Goal: Information Seeking & Learning: Learn about a topic

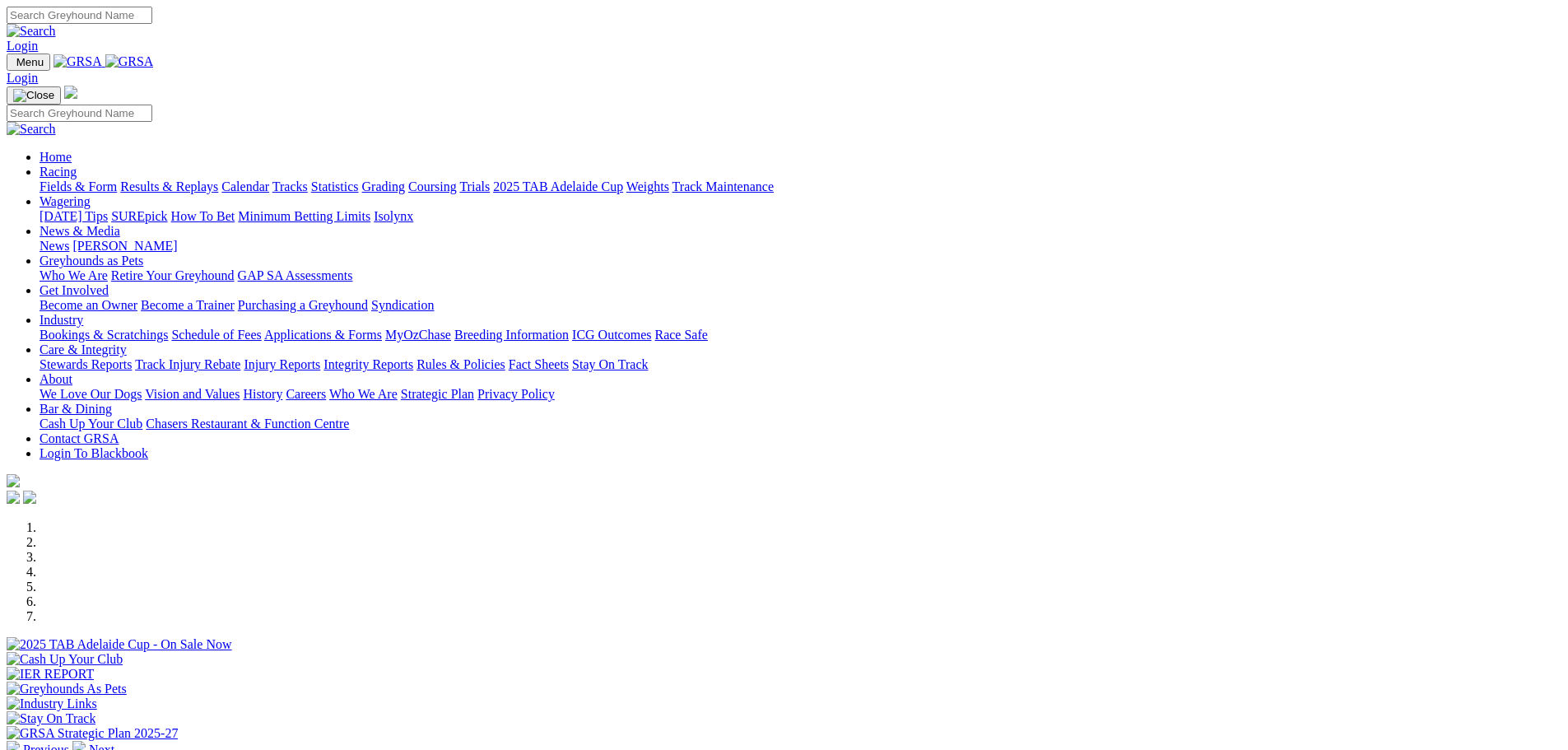
scroll to position [658, 0]
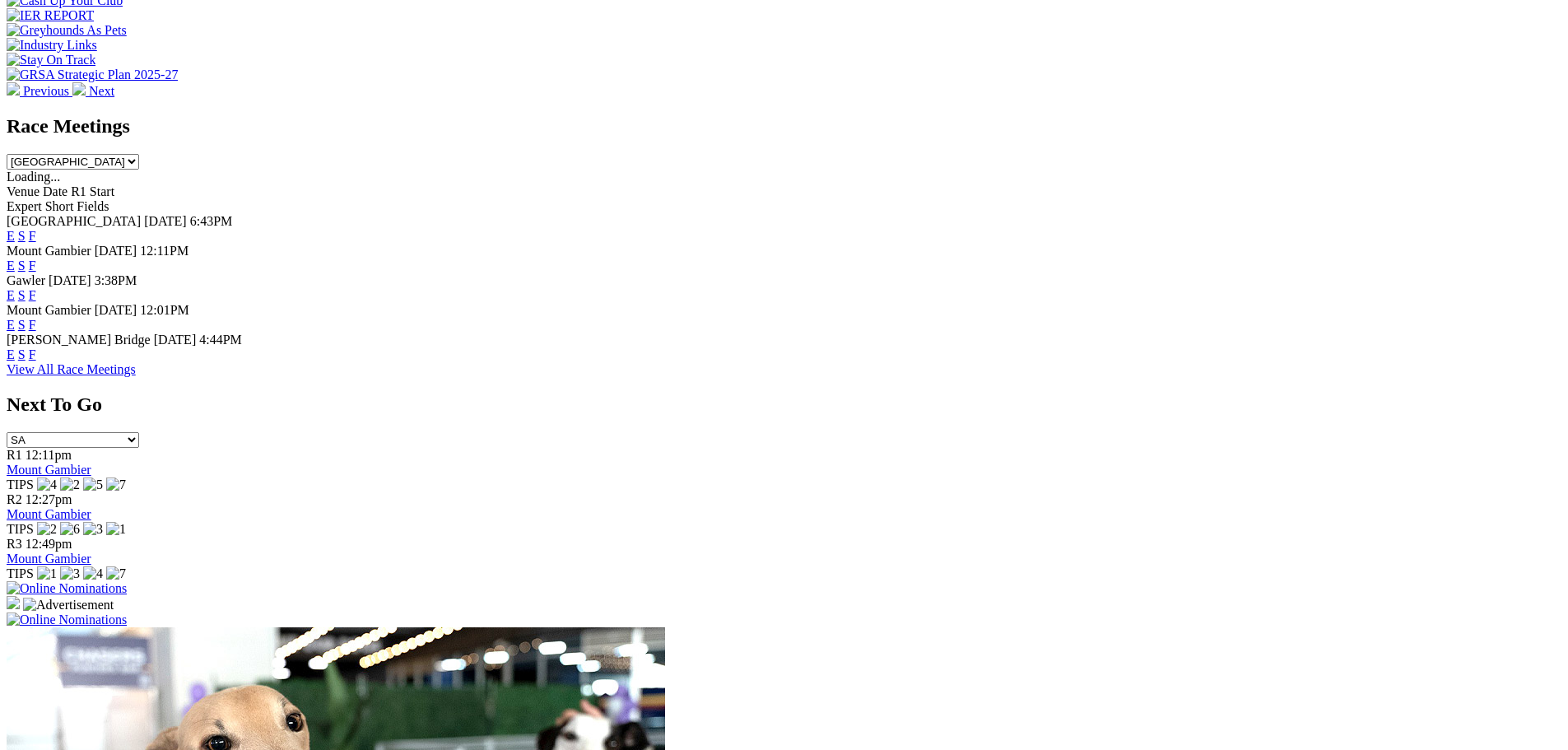
click at [36, 348] on link "F" at bounding box center [32, 354] width 8 height 14
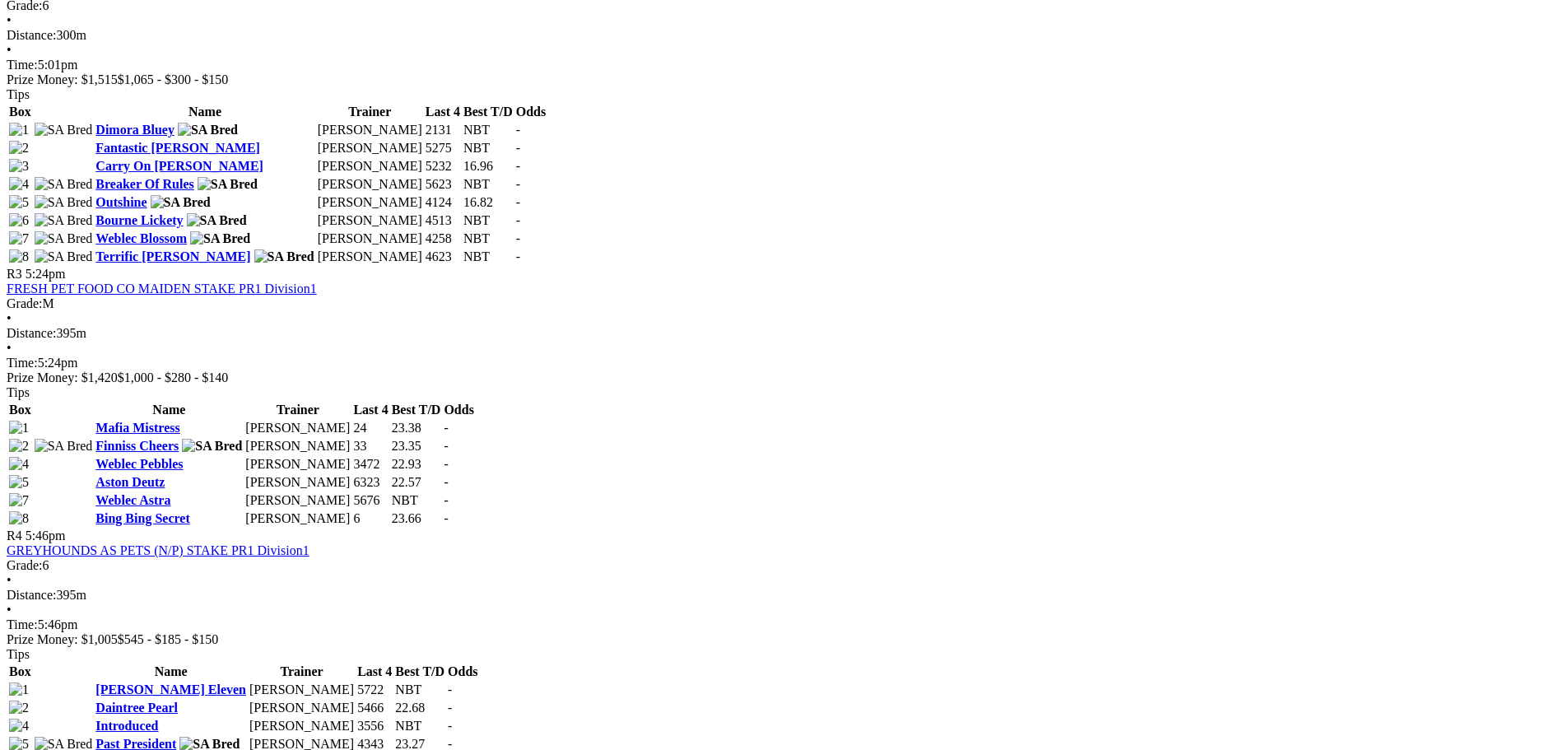
scroll to position [1152, 0]
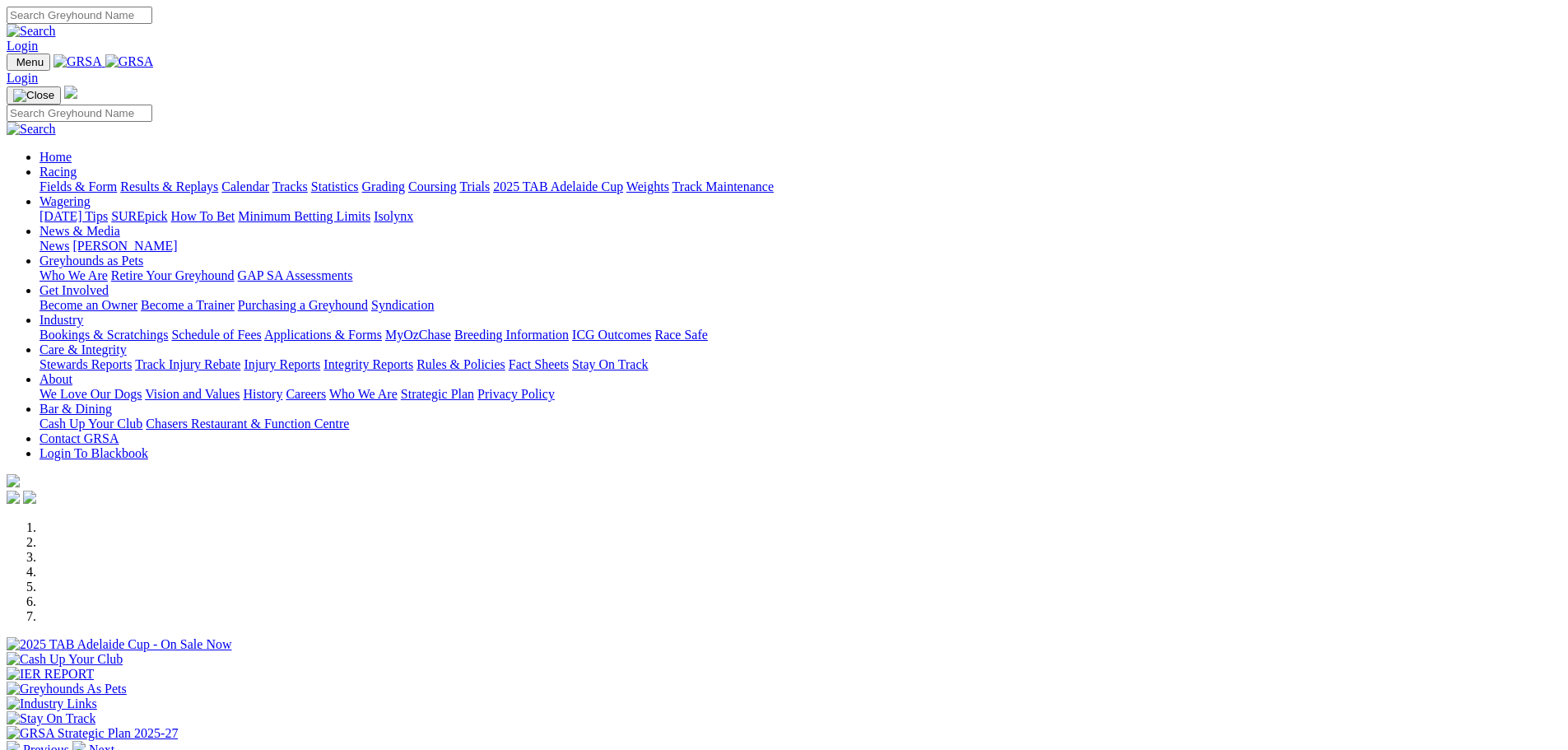
scroll to position [661, 0]
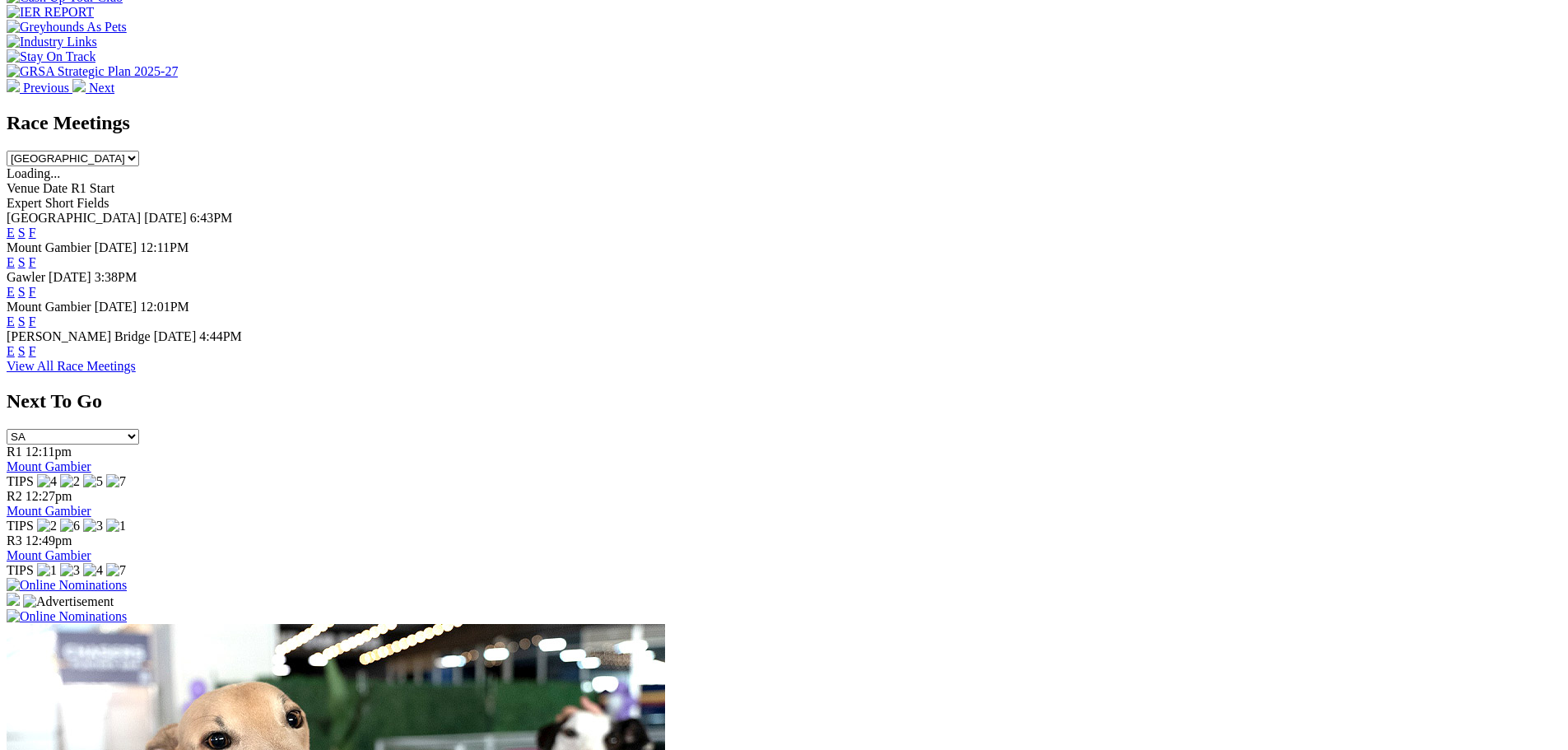
click at [36, 225] on link "F" at bounding box center [32, 232] width 8 height 14
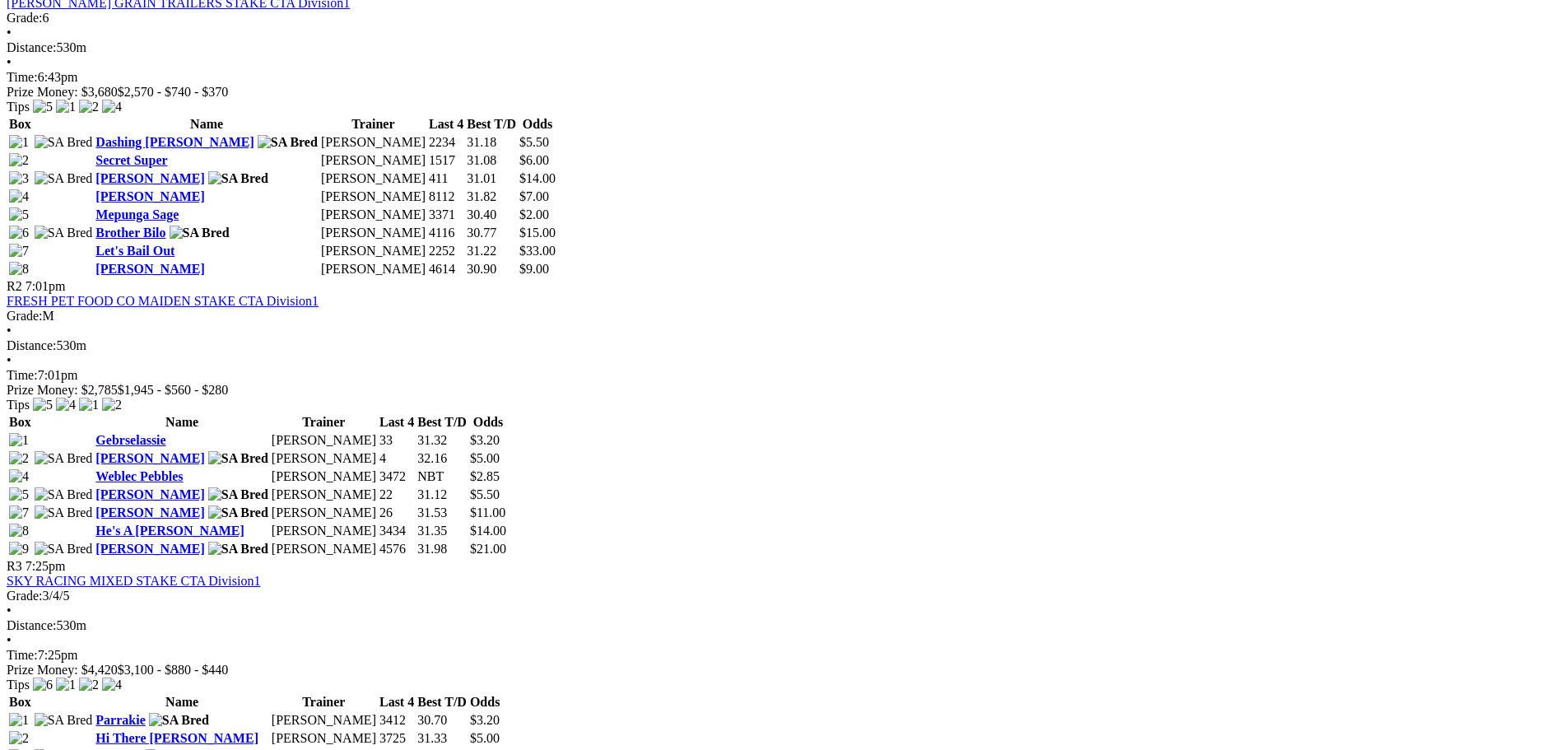
scroll to position [905, 0]
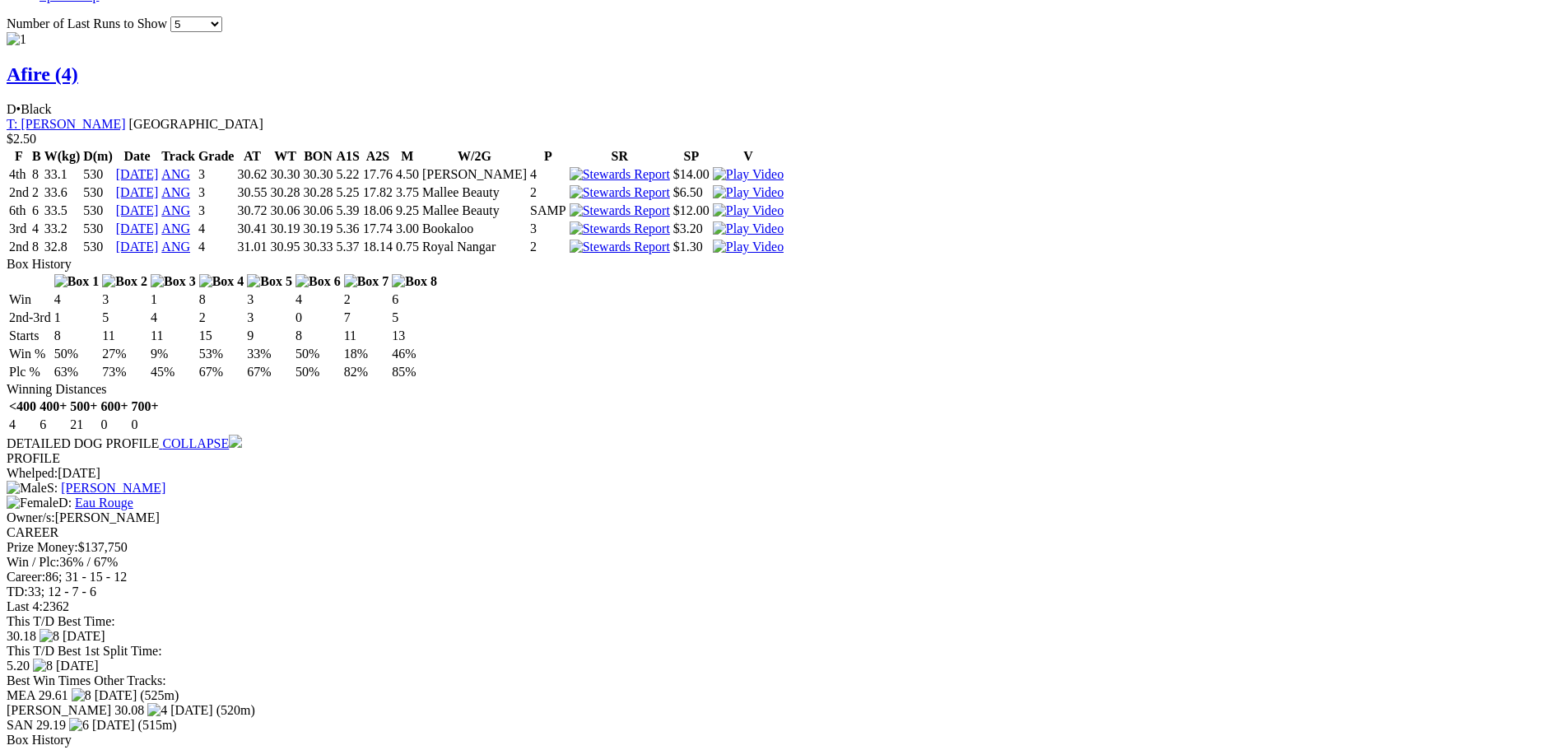
scroll to position [1646, 0]
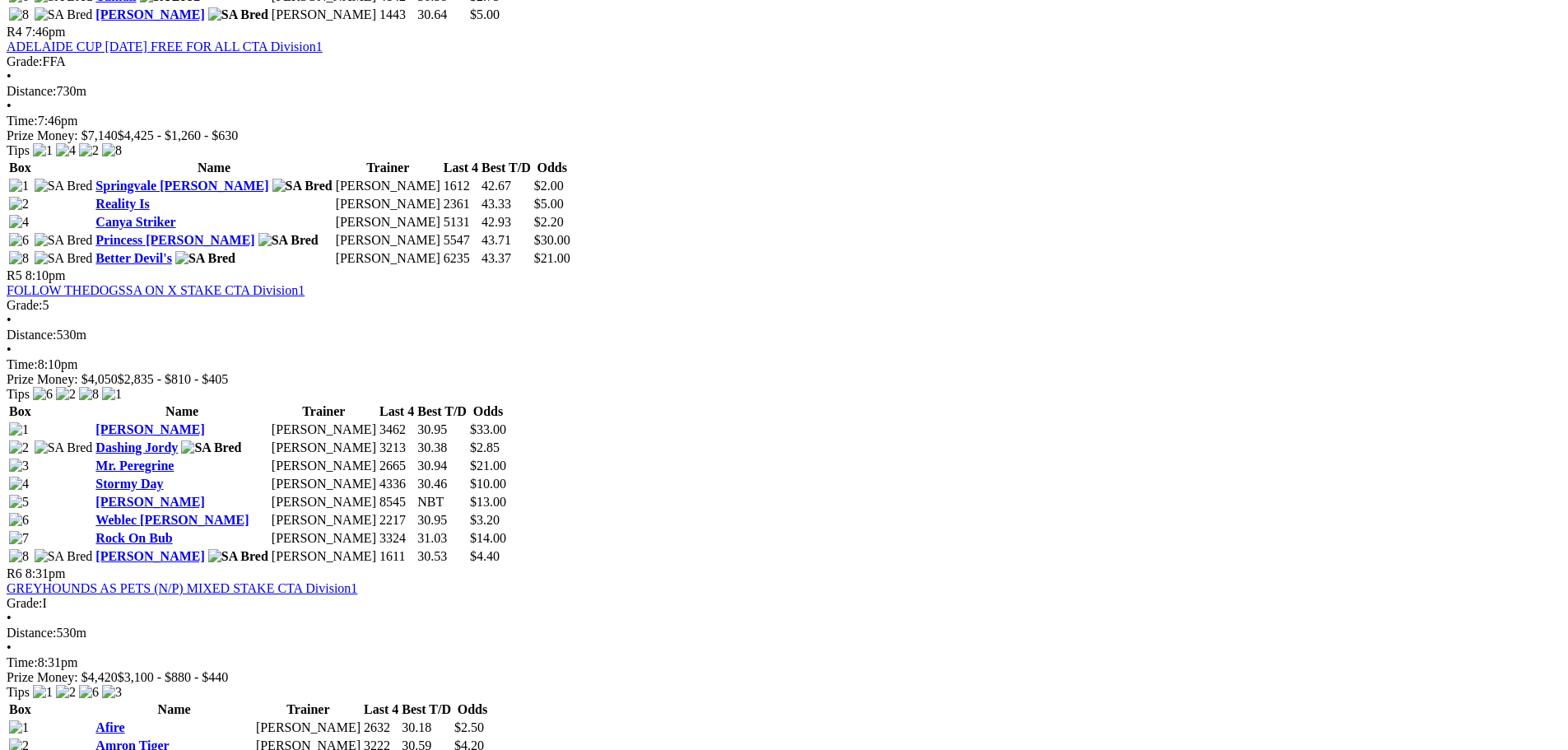
scroll to position [1646, 0]
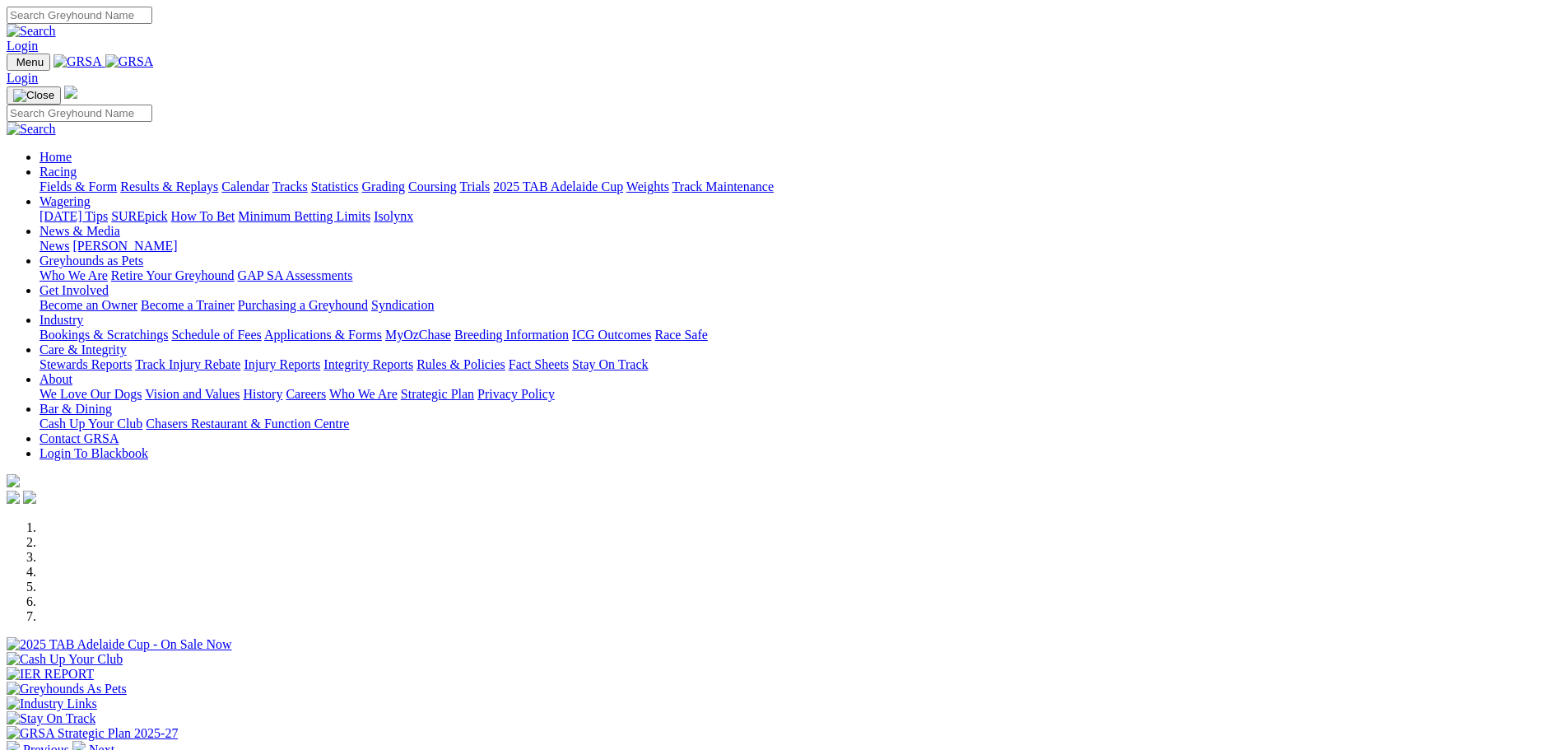
scroll to position [663, 0]
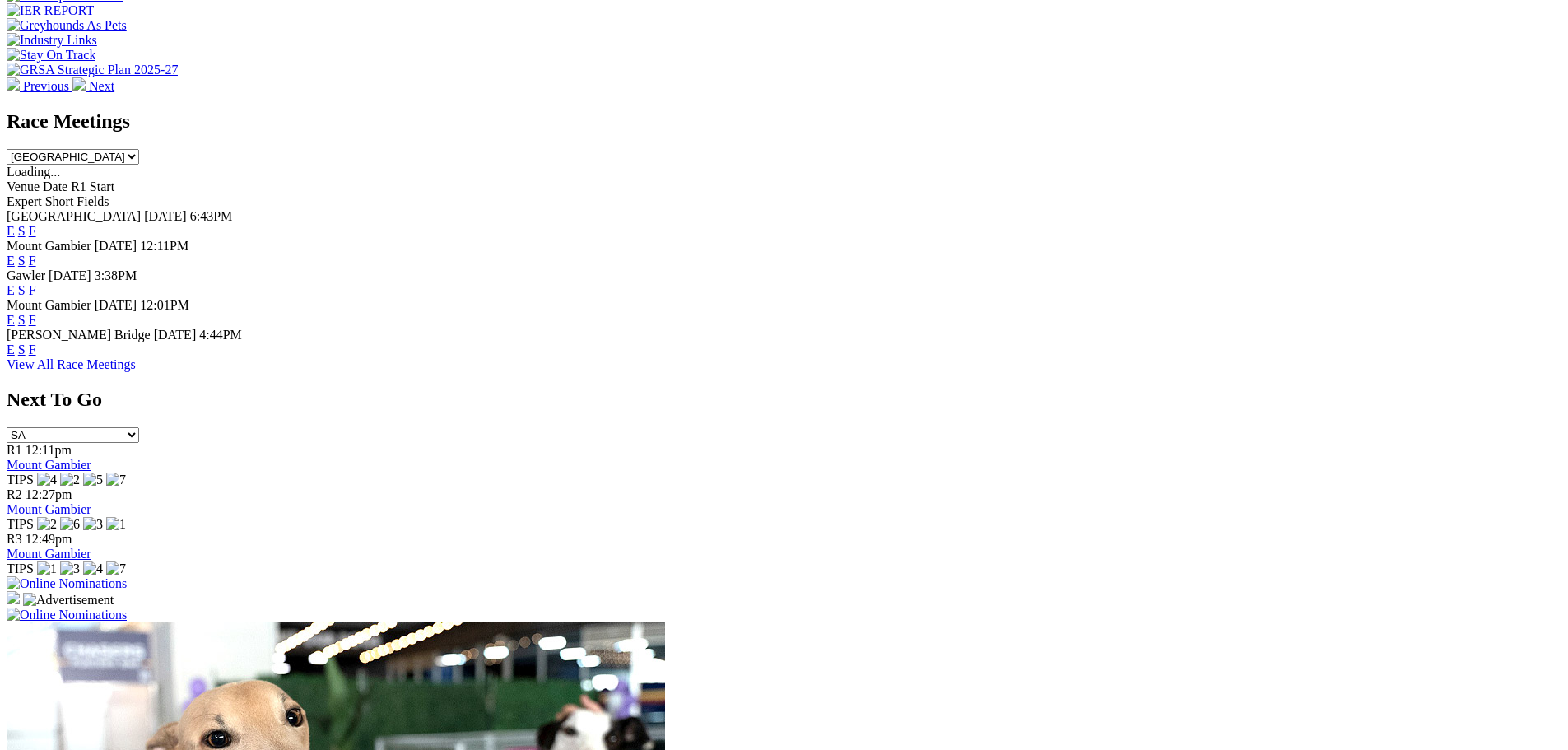
click at [36, 283] on link "F" at bounding box center [32, 290] width 8 height 14
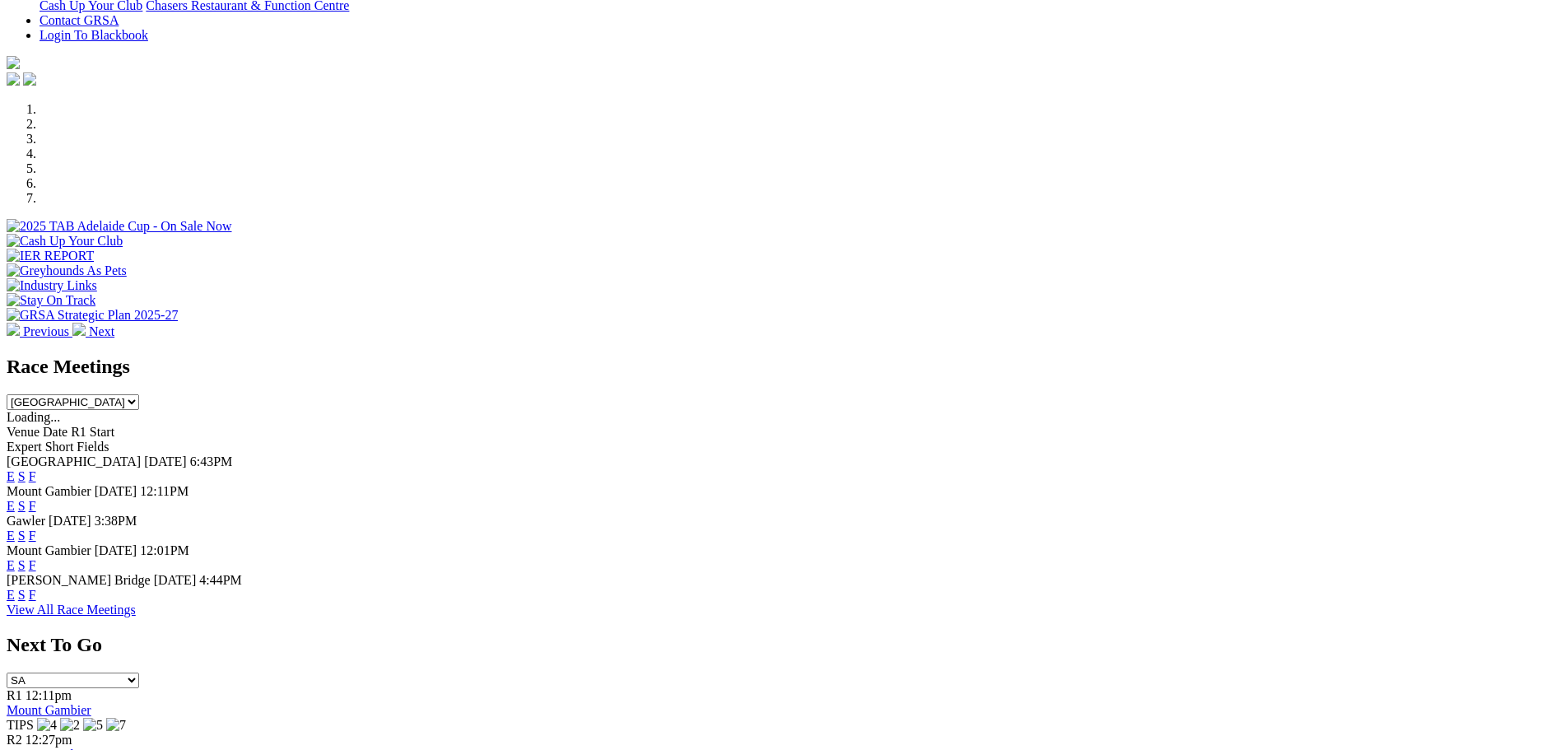
scroll to position [336, 0]
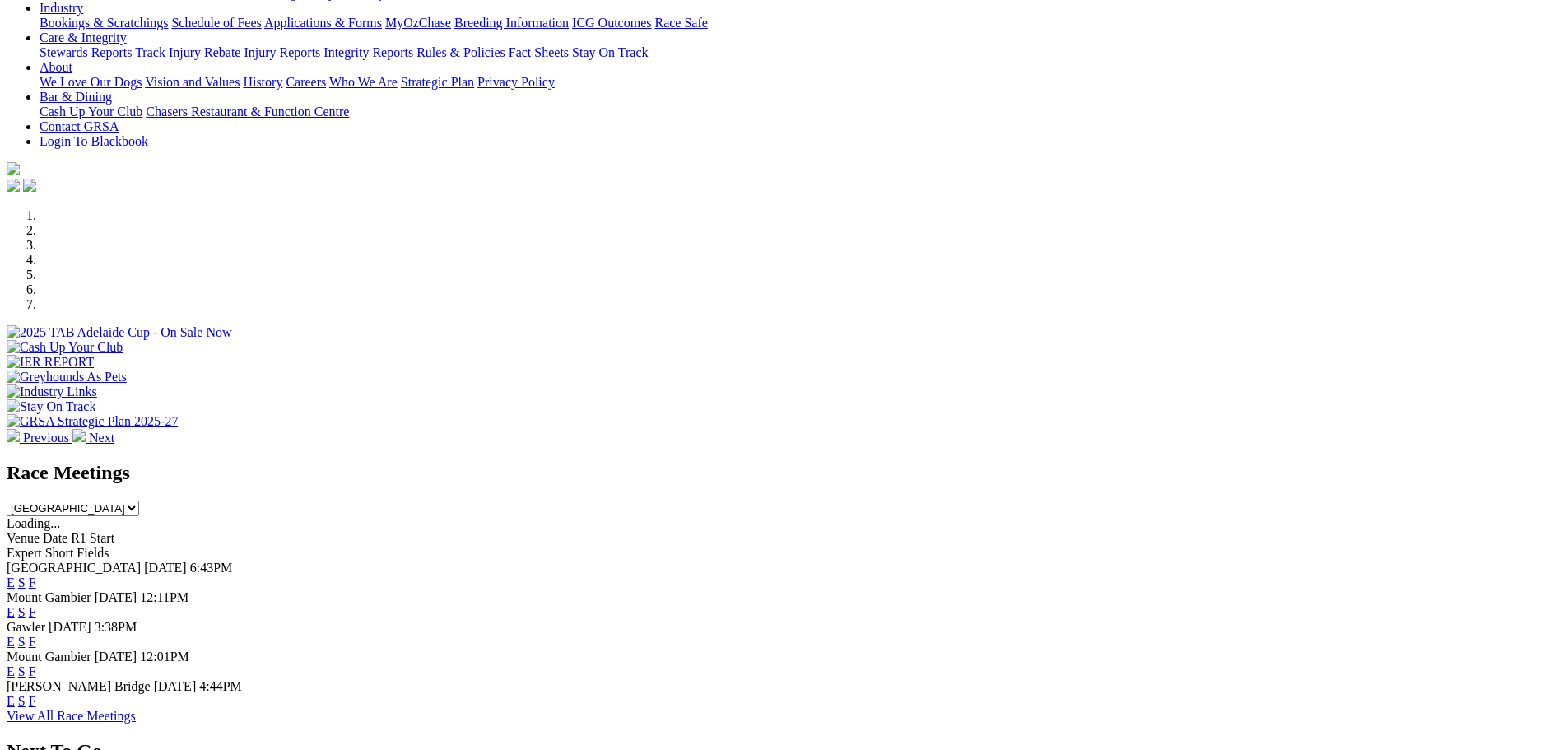
scroll to position [412, 0]
